Goal: Browse casually: Explore the website without a specific task or goal

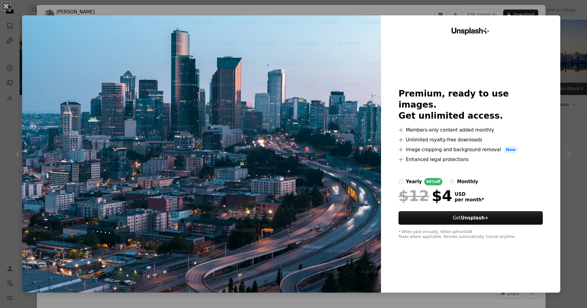
scroll to position [1289, 0]
click at [517, 13] on div "An X shape Unsplash+ Premium, ready to use images. Get unlimited access. A plus…" at bounding box center [293, 154] width 587 height 308
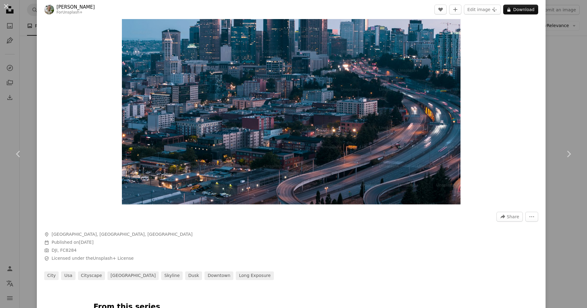
scroll to position [31, 0]
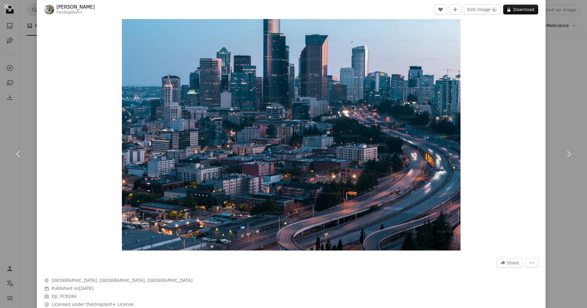
click at [382, 195] on img "Zoom in on this image" at bounding box center [291, 123] width 339 height 254
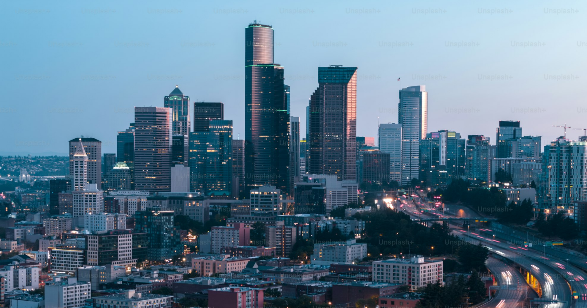
scroll to position [63, 0]
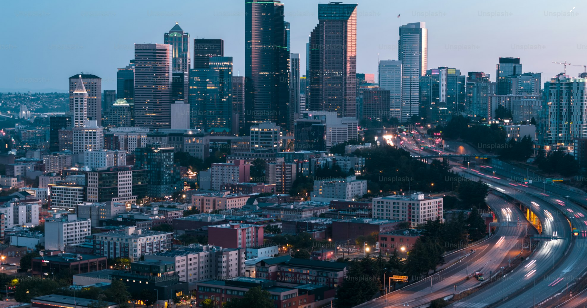
click at [382, 195] on img "Zoom out on this image" at bounding box center [293, 156] width 587 height 441
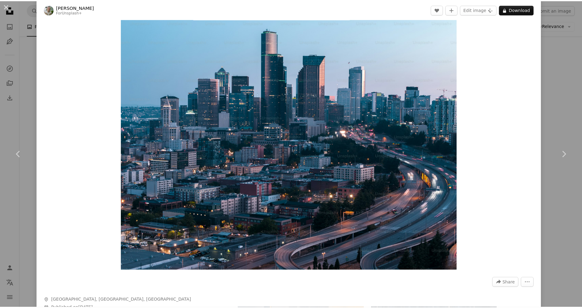
scroll to position [0, 0]
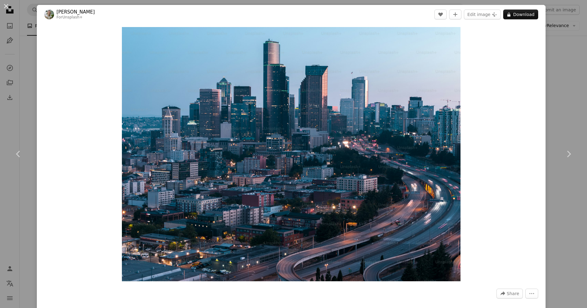
click at [541, 177] on div "An X shape Chevron left Chevron right [PERSON_NAME] For Unsplash+ A heart A plu…" at bounding box center [293, 154] width 587 height 308
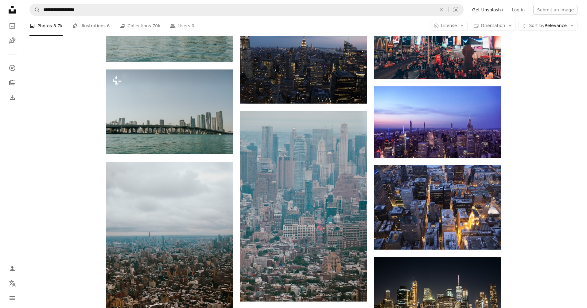
scroll to position [5985, 0]
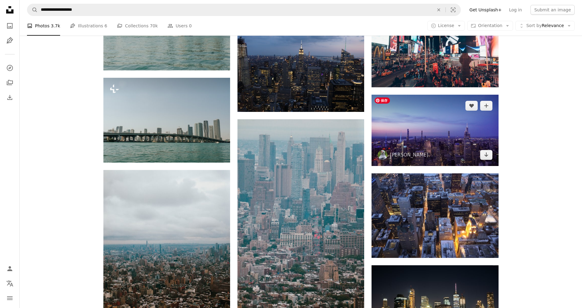
click at [433, 140] on img at bounding box center [435, 130] width 127 height 71
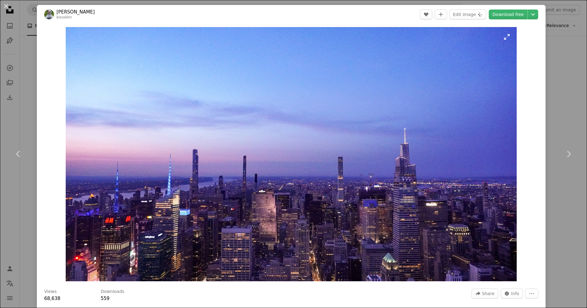
click at [281, 179] on img "Zoom in on this image" at bounding box center [291, 154] width 451 height 254
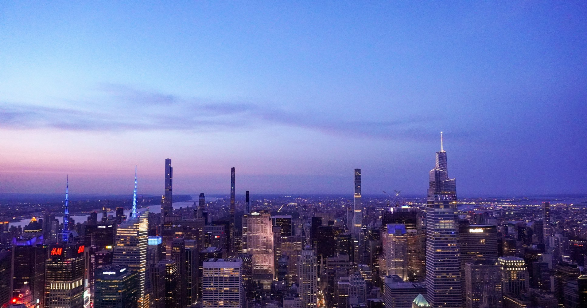
scroll to position [9, 0]
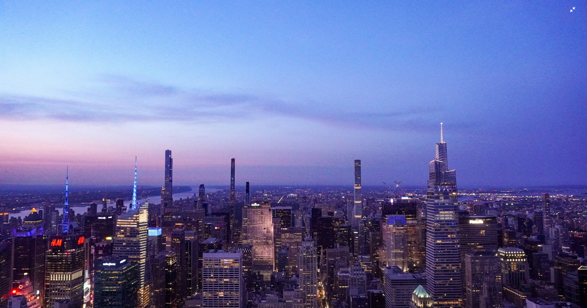
click at [281, 179] on img "Zoom out on this image" at bounding box center [293, 156] width 587 height 331
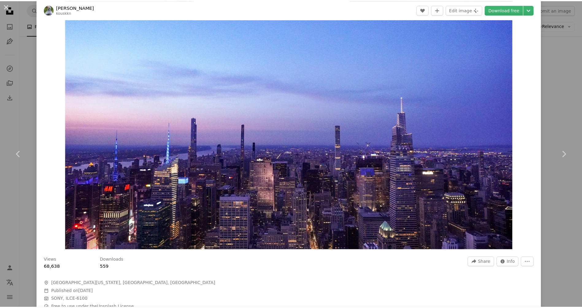
scroll to position [0, 0]
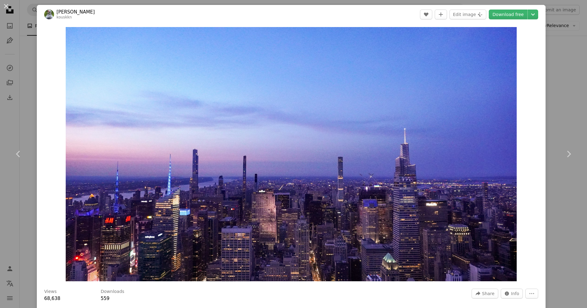
drag, startPoint x: 570, startPoint y: 62, endPoint x: 559, endPoint y: 64, distance: 10.9
click at [570, 62] on div "An X shape Chevron left Chevron right [PERSON_NAME] kouskkn A heart A plus sign…" at bounding box center [293, 154] width 587 height 308
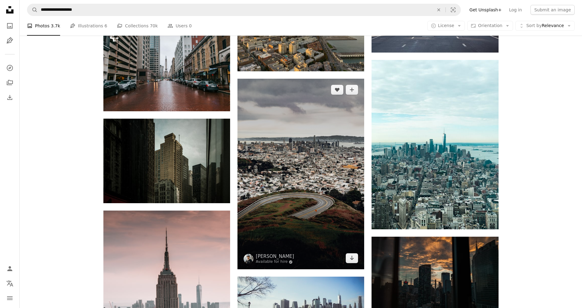
scroll to position [7397, 0]
